Goal: Task Accomplishment & Management: Use online tool/utility

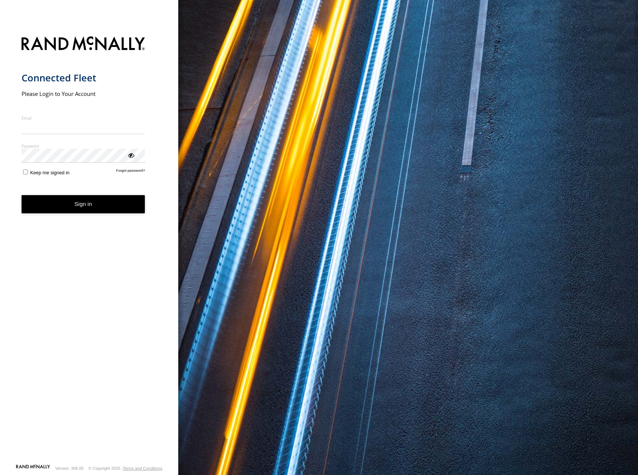
type input "**********"
click at [101, 207] on button "Sign in" at bounding box center [84, 204] width 124 height 18
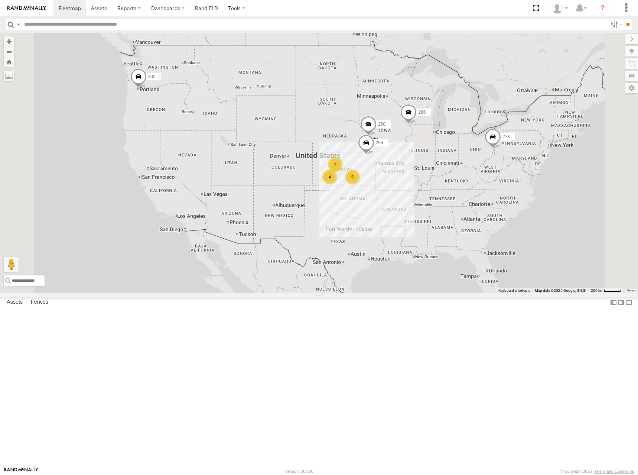
drag, startPoint x: 415, startPoint y: 180, endPoint x: 412, endPoint y: 150, distance: 30.2
click at [412, 150] on div "5 2 4 302 266 278 294 260" at bounding box center [319, 163] width 638 height 260
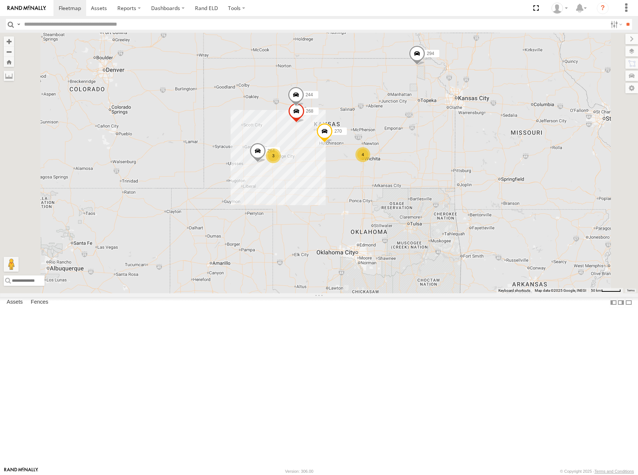
drag, startPoint x: 442, startPoint y: 222, endPoint x: 457, endPoint y: 206, distance: 22.1
click at [457, 206] on div "302 266 278 294 260 4 244 3 270 268 264" at bounding box center [319, 163] width 638 height 260
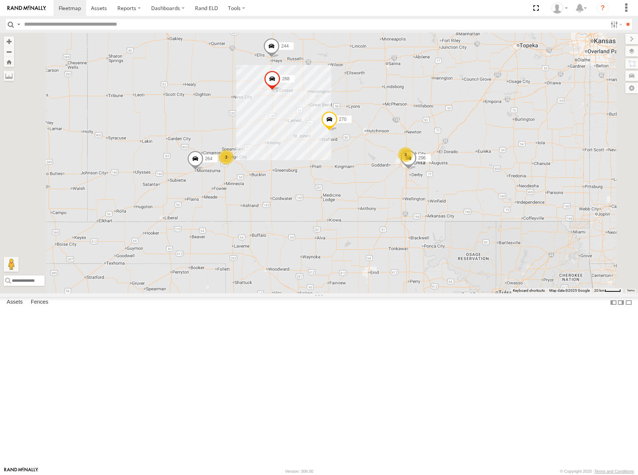
drag, startPoint x: 441, startPoint y: 219, endPoint x: 472, endPoint y: 210, distance: 31.5
click at [472, 210] on div "302 266 278 294 260 244 270 268 264 3 3 296" at bounding box center [319, 163] width 638 height 260
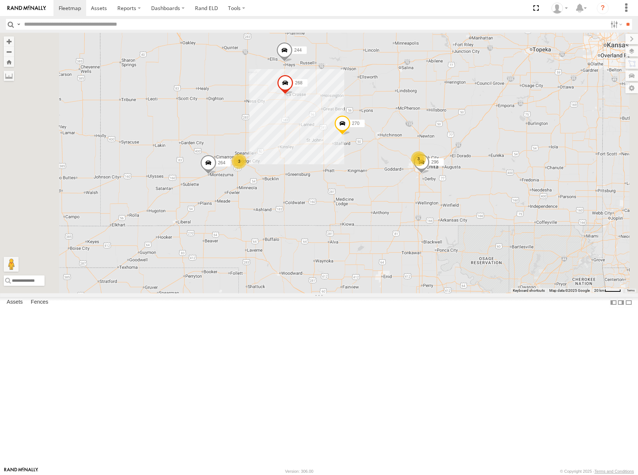
drag, startPoint x: 416, startPoint y: 235, endPoint x: 429, endPoint y: 239, distance: 14.1
click at [429, 239] on div "302 266 278 294 260 244 270 268 264 3 3 296" at bounding box center [319, 163] width 638 height 260
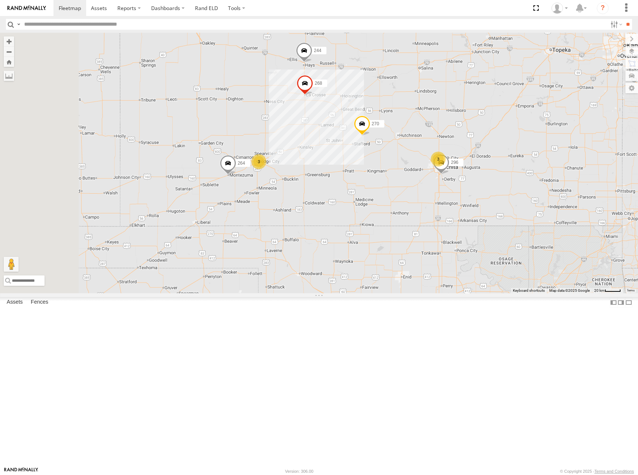
drag, startPoint x: 380, startPoint y: 216, endPoint x: 401, endPoint y: 217, distance: 20.8
click at [401, 217] on div "302 266 278 294 260 244 270 268 264 3 3 296" at bounding box center [319, 163] width 638 height 260
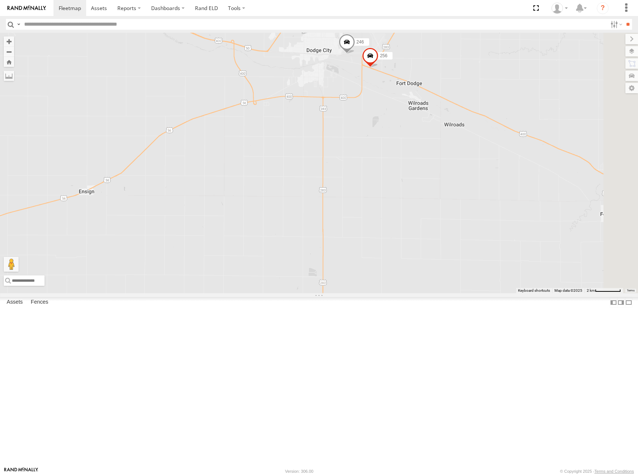
drag, startPoint x: 572, startPoint y: 176, endPoint x: 452, endPoint y: 227, distance: 130.0
click at [452, 227] on div "302 266 278 294 260 244 270 268 264 296 246 256 48CA43042B68" at bounding box center [319, 163] width 638 height 260
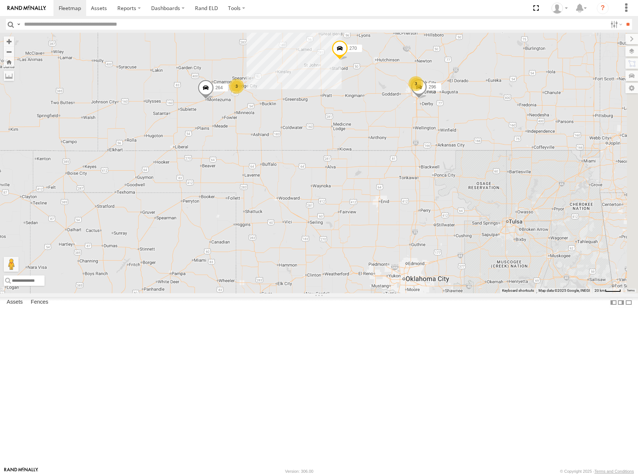
drag, startPoint x: 482, startPoint y: 126, endPoint x: 404, endPoint y: 186, distance: 97.7
click at [404, 186] on div "302 266 278 294 260 244 270 268 264 296 3 3" at bounding box center [319, 163] width 638 height 260
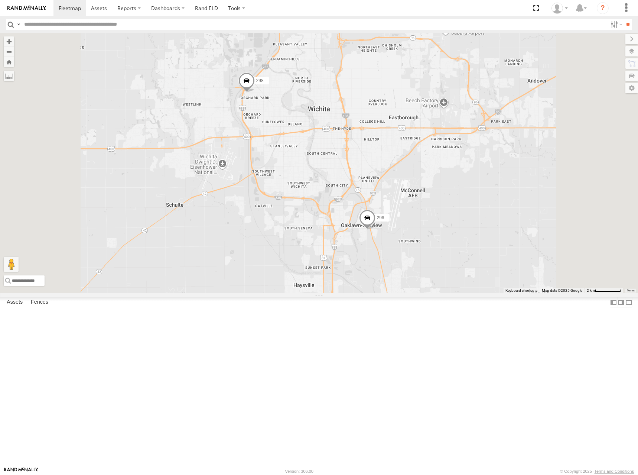
drag, startPoint x: 440, startPoint y: 138, endPoint x: 442, endPoint y: 205, distance: 66.6
click at [442, 205] on div "302 266 278 294 260 244 270 268 264 296 298" at bounding box center [319, 163] width 638 height 260
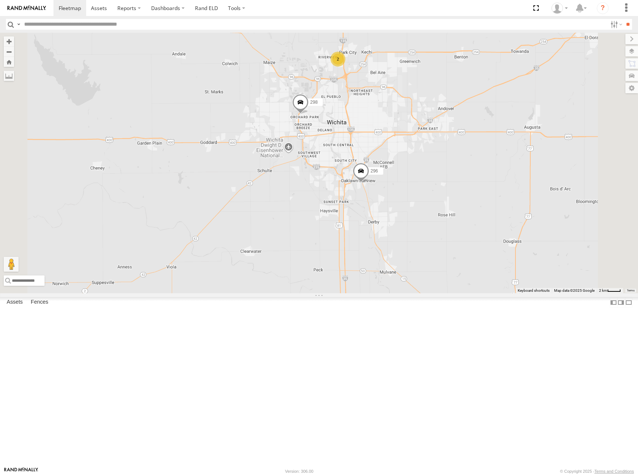
drag, startPoint x: 459, startPoint y: 165, endPoint x: 460, endPoint y: 179, distance: 13.8
click at [460, 179] on div "302 266 278 294 260 244 270 268 264 296 298 2" at bounding box center [319, 163] width 638 height 260
